Goal: Task Accomplishment & Management: Manage account settings

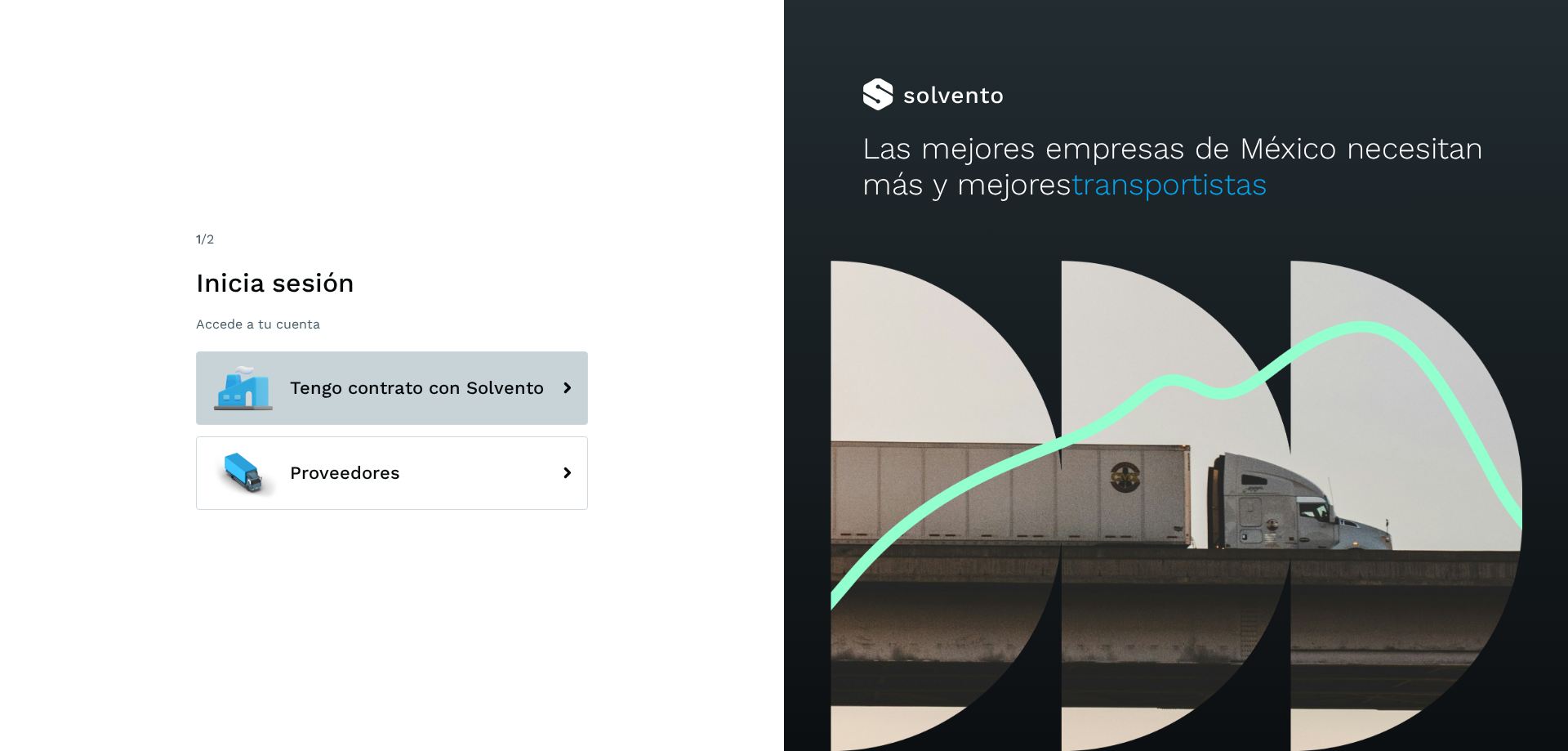
click at [567, 387] on icon at bounding box center [567, 387] width 33 height 33
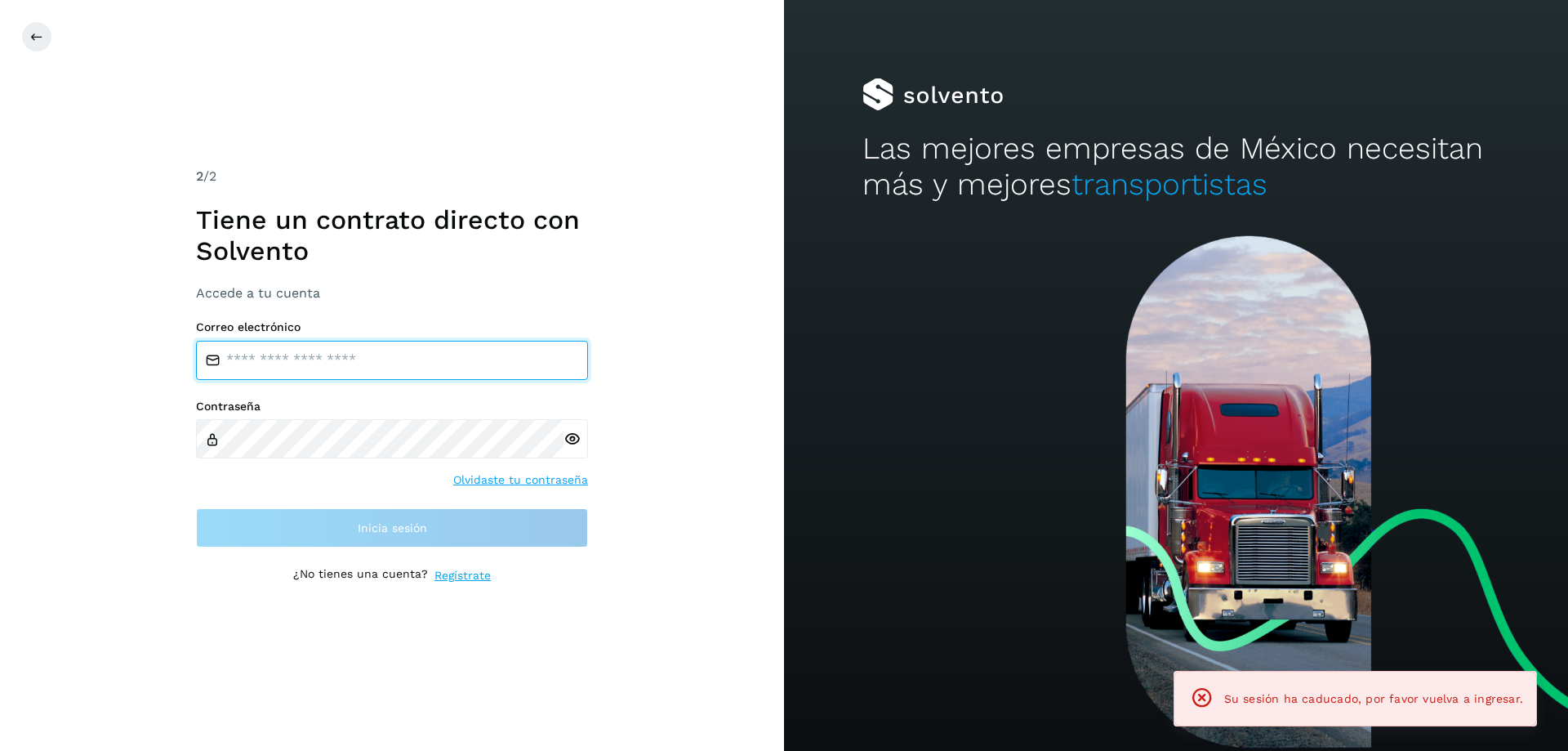
type input "**********"
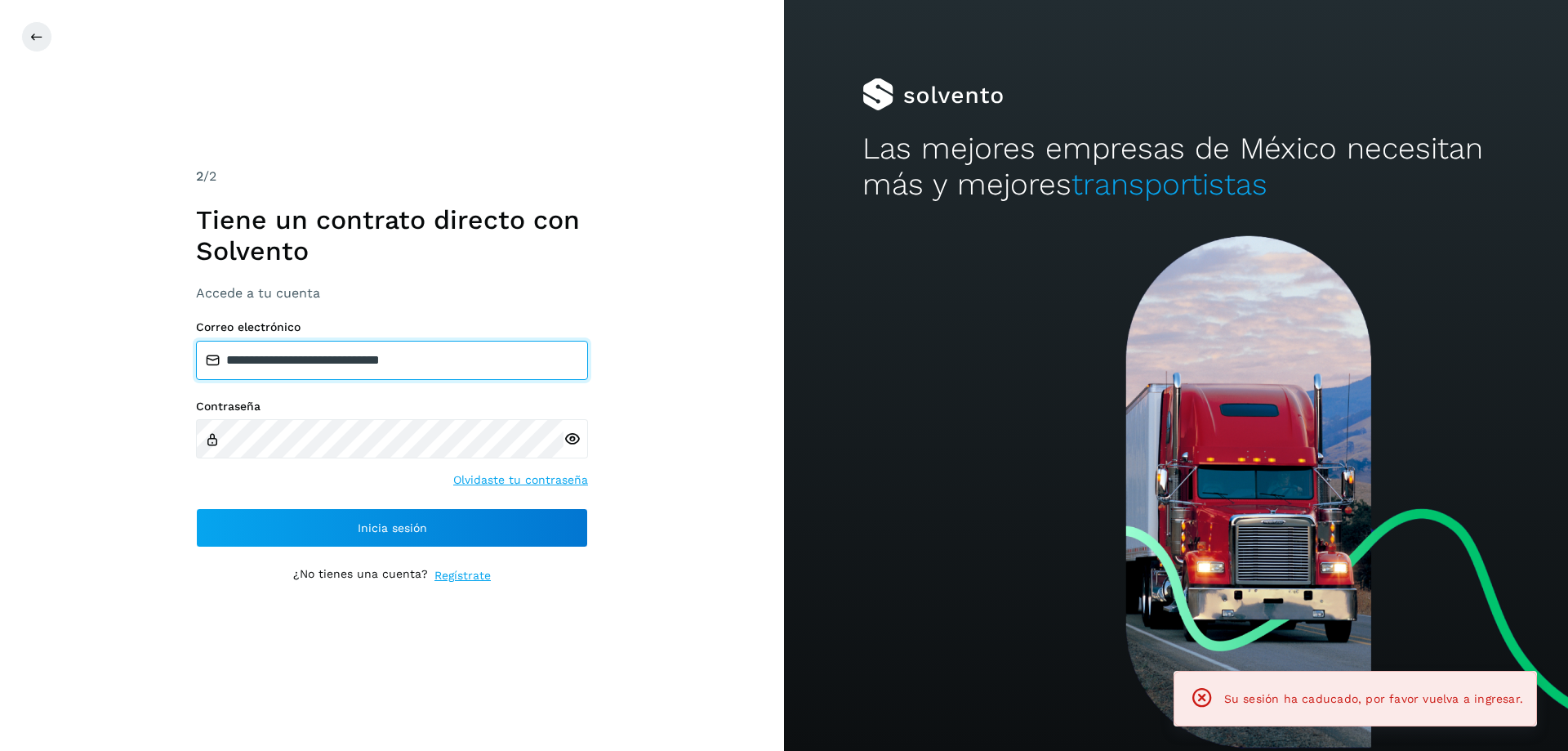
click at [409, 355] on input "**********" at bounding box center [392, 360] width 392 height 39
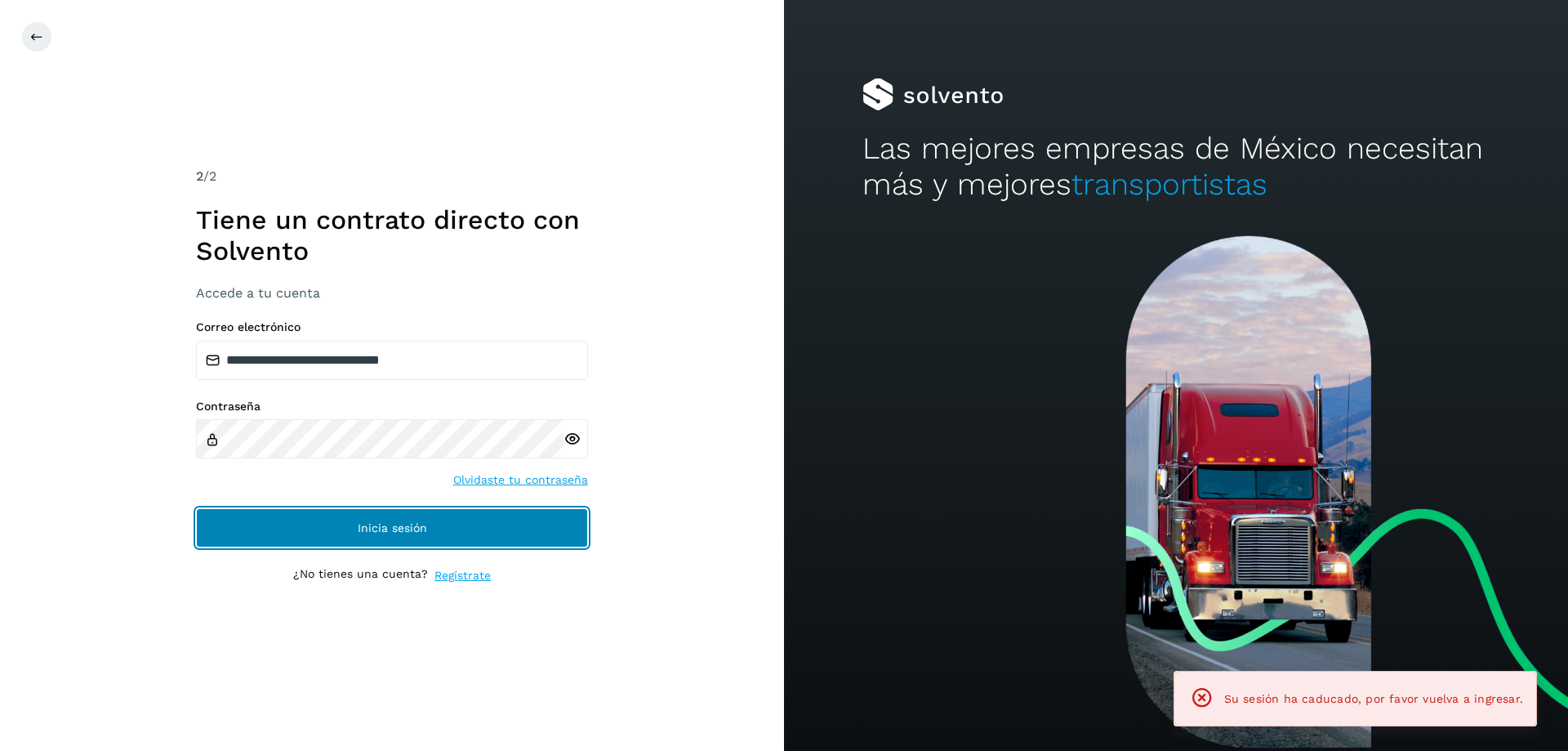
click at [336, 533] on button "Inicia sesión" at bounding box center [392, 527] width 392 height 39
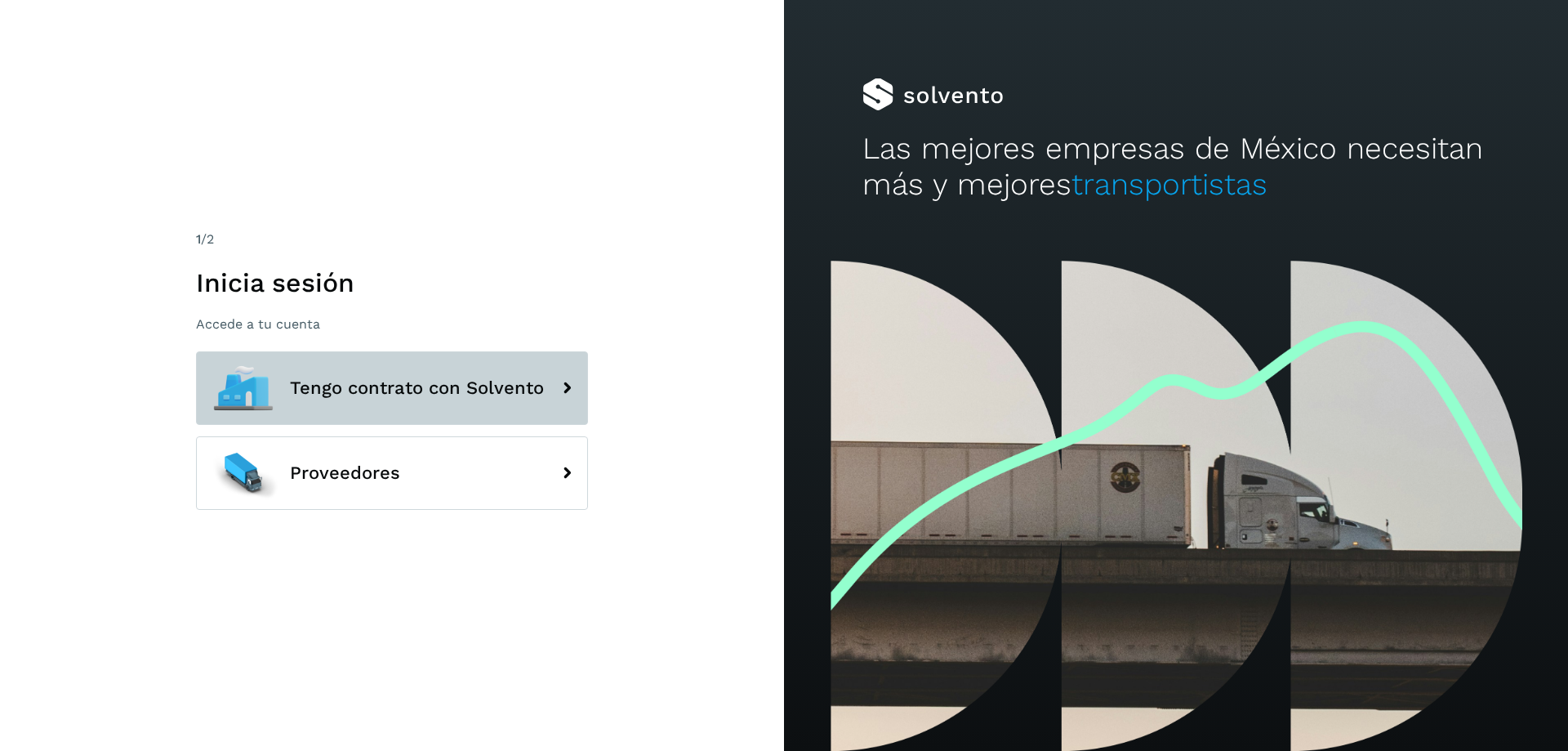
click at [565, 394] on icon at bounding box center [567, 387] width 33 height 33
click at [570, 391] on icon at bounding box center [567, 387] width 33 height 33
click at [568, 381] on icon at bounding box center [567, 387] width 33 height 33
click at [569, 390] on icon at bounding box center [567, 387] width 33 height 33
click at [486, 385] on span "Tengo contrato con Solvento" at bounding box center [417, 387] width 254 height 19
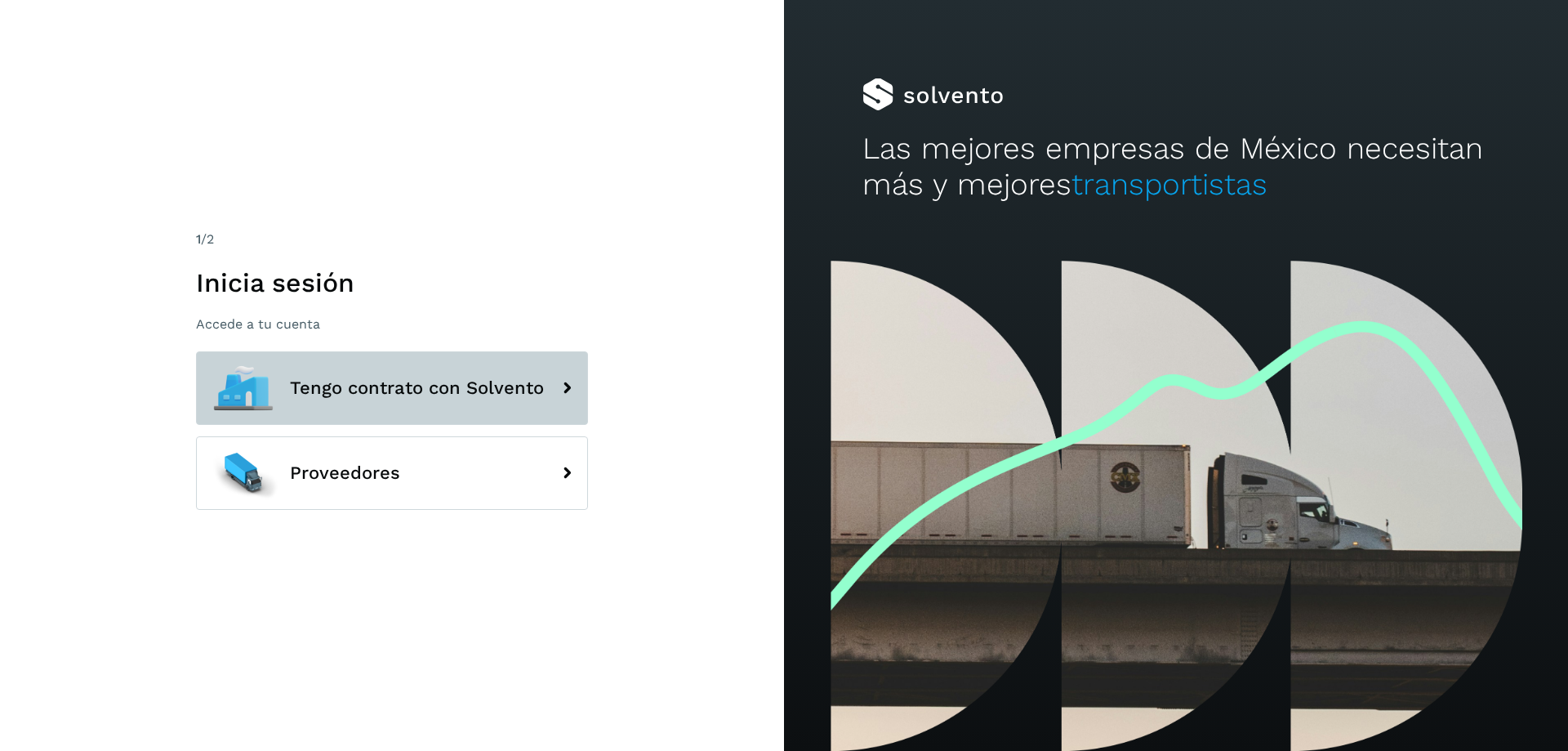
click at [569, 394] on icon at bounding box center [567, 387] width 33 height 33
click at [437, 383] on span "Tengo contrato con Solvento" at bounding box center [417, 387] width 254 height 19
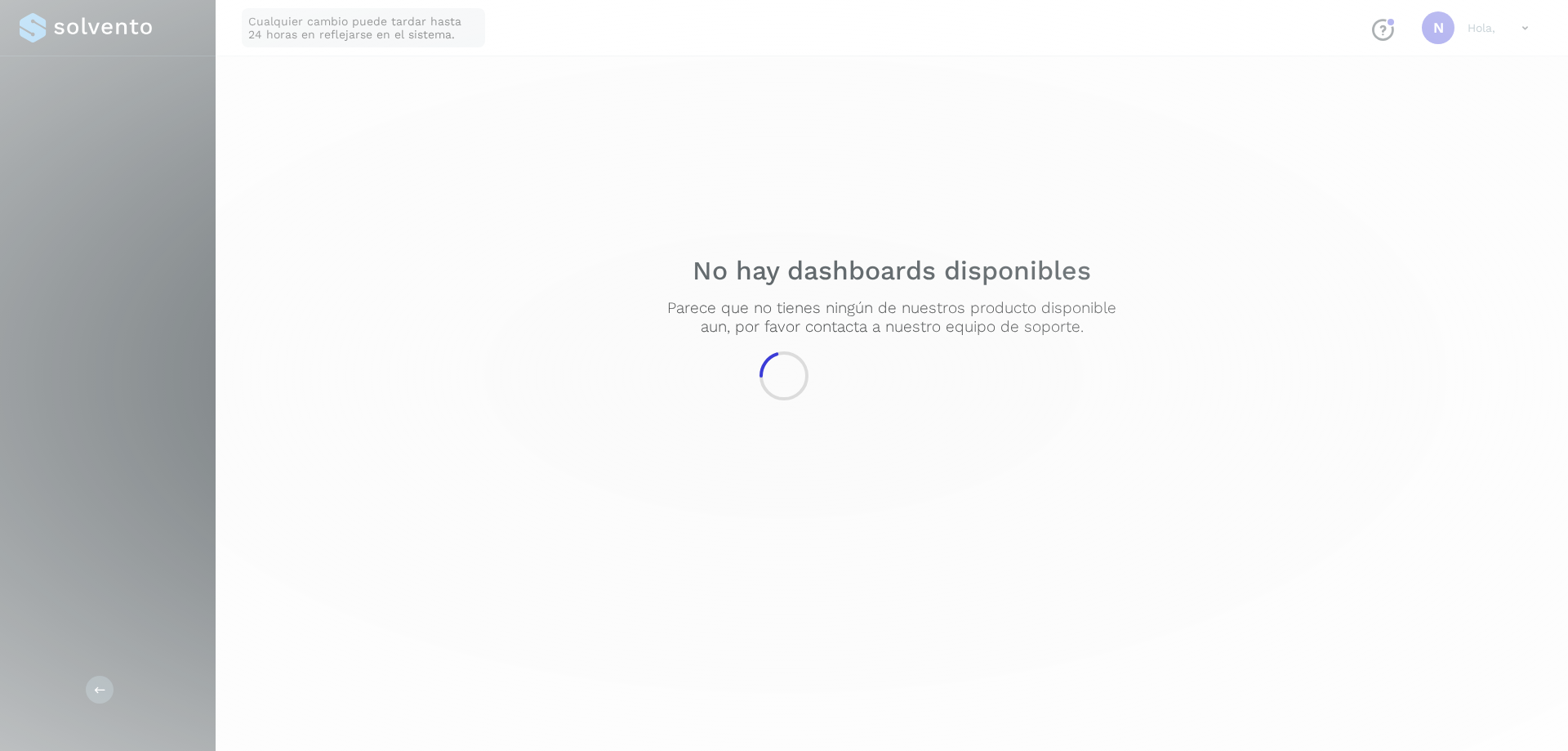
click at [467, 396] on div at bounding box center [784, 376] width 1568 height 751
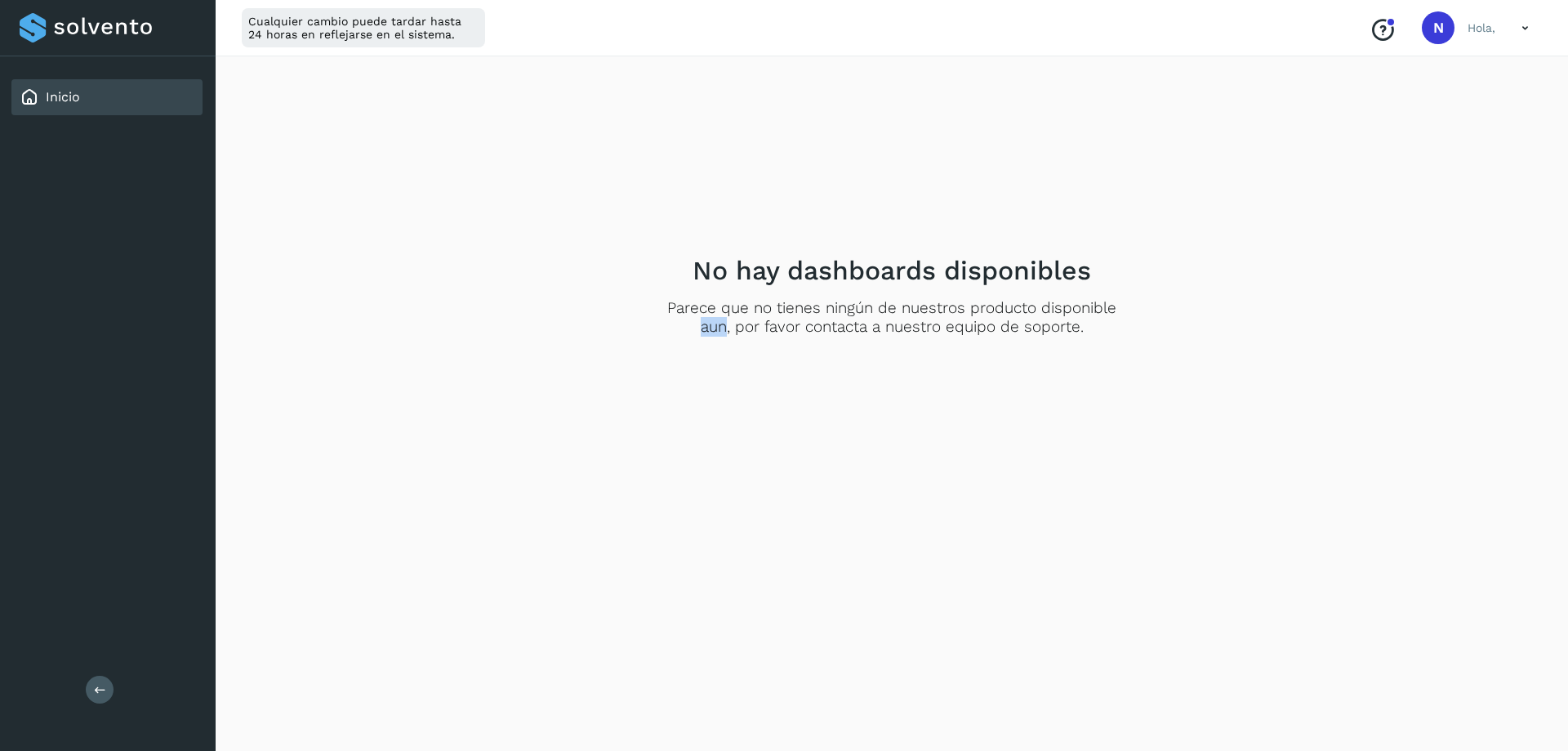
click at [467, 396] on div "No hay dashboards disponibles Parece que no tienes ningún de nuestros producto …" at bounding box center [892, 295] width 1314 height 450
click at [19, 98] on icon at bounding box center [29, 97] width 19 height 19
click at [74, 96] on link "Inicio" at bounding box center [63, 97] width 34 height 15
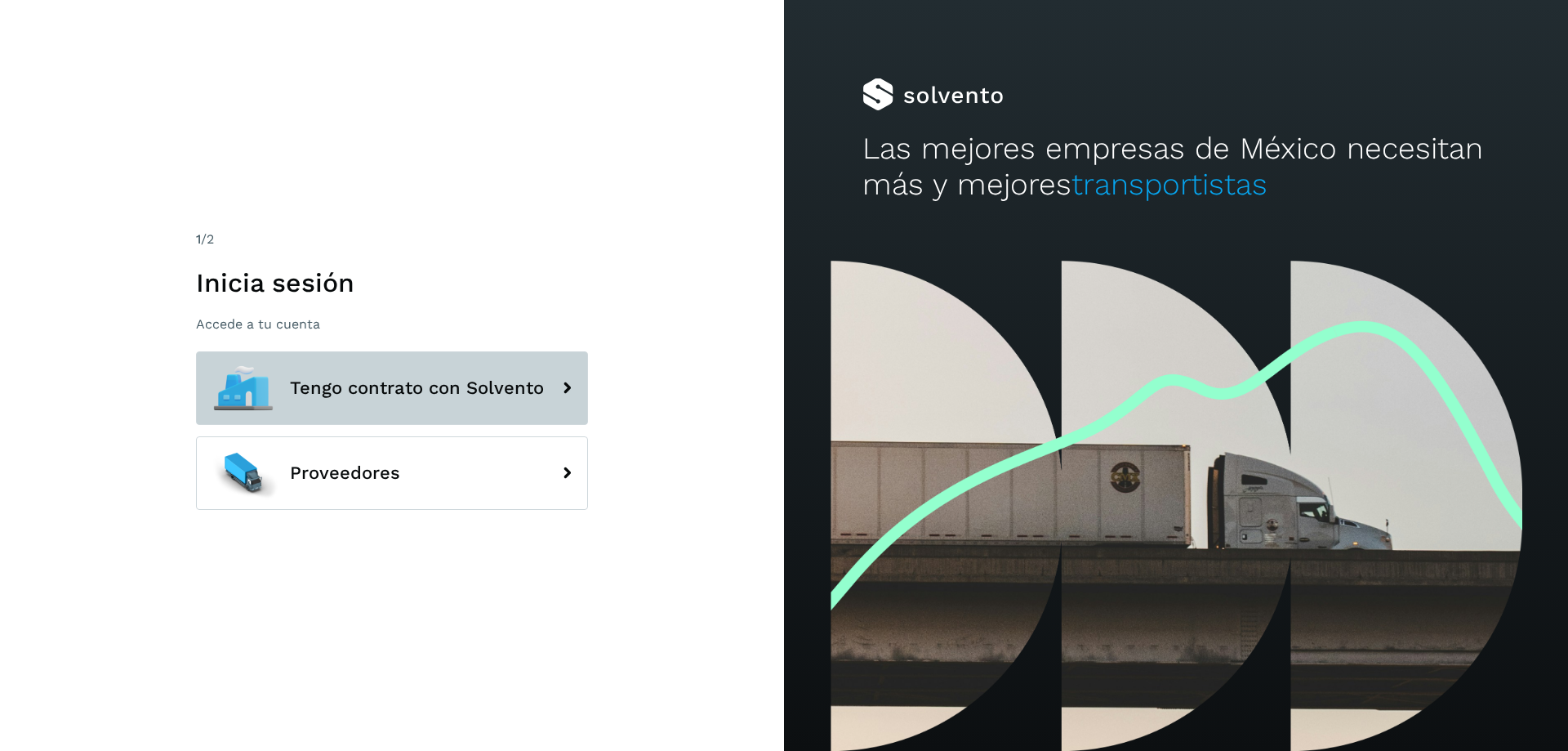
click at [575, 394] on icon at bounding box center [567, 387] width 33 height 33
